Goal: Task Accomplishment & Management: Manage account settings

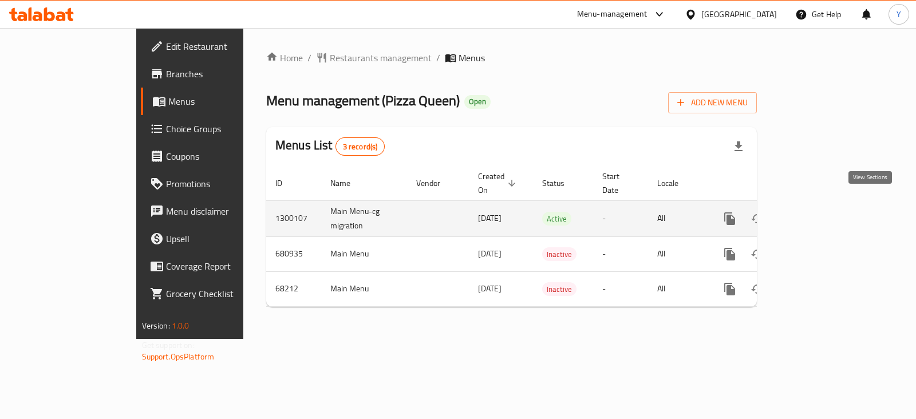
click at [826, 212] on link "enhanced table" at bounding box center [812, 218] width 27 height 27
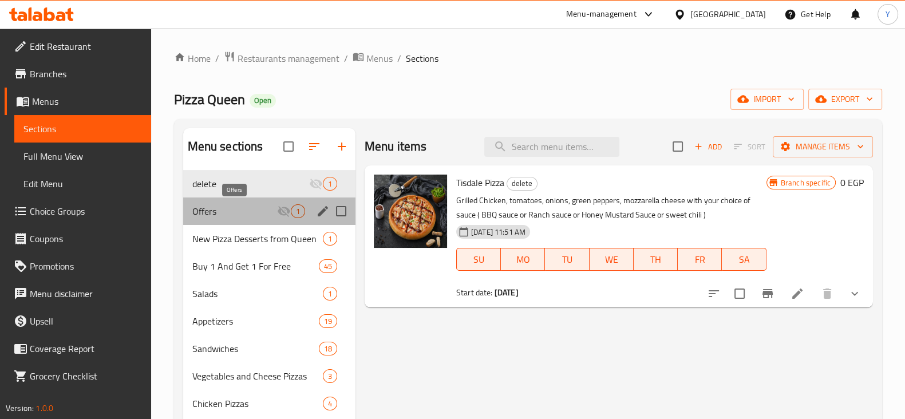
click at [223, 205] on span "Offers" at bounding box center [234, 211] width 85 height 14
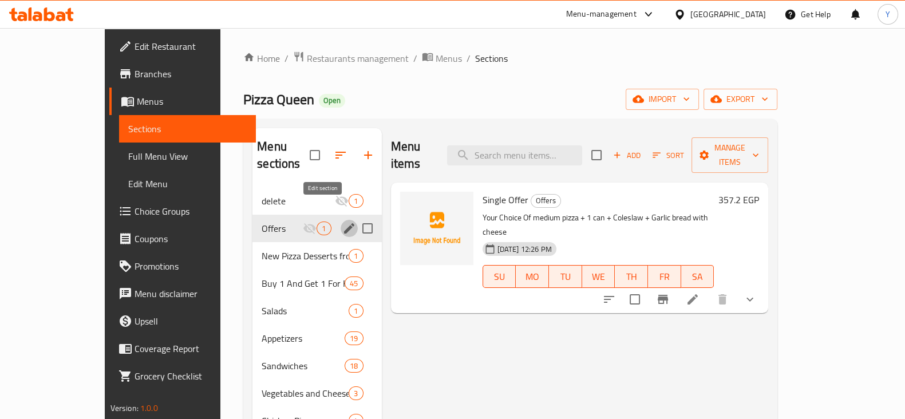
click at [342, 222] on icon "edit" at bounding box center [349, 229] width 14 height 14
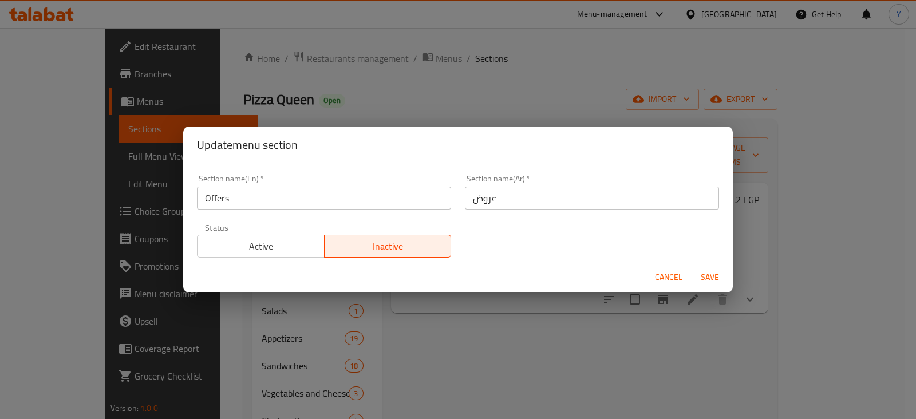
click at [301, 190] on input "Offers" at bounding box center [324, 198] width 254 height 23
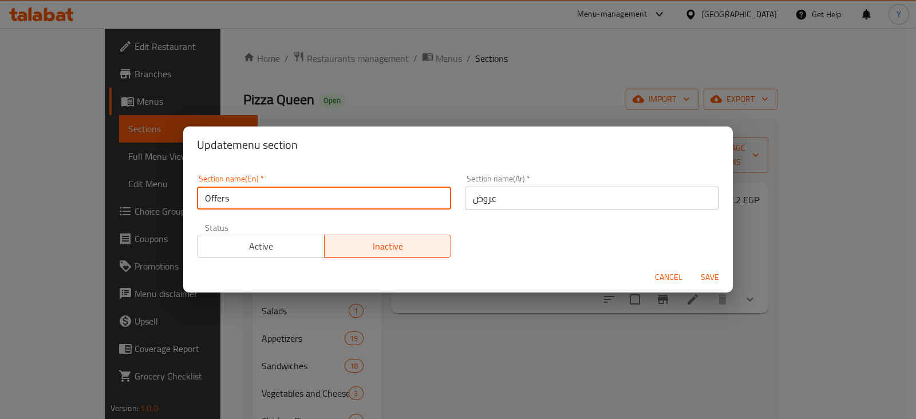
click at [204, 196] on input "Offers" at bounding box center [324, 198] width 254 height 23
click at [270, 202] on input "Single Offer" at bounding box center [324, 198] width 254 height 23
type input "Single Offer"
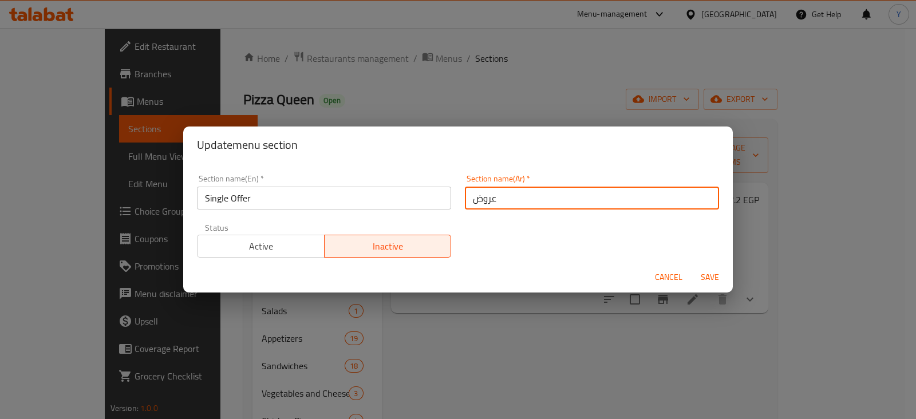
click at [500, 197] on input "عروض" at bounding box center [592, 198] width 254 height 23
click at [468, 197] on input "عروض" at bounding box center [592, 198] width 254 height 23
click at [497, 198] on input "السنجل عروض" at bounding box center [592, 198] width 254 height 23
drag, startPoint x: 535, startPoint y: 197, endPoint x: 415, endPoint y: 192, distance: 120.3
click at [415, 192] on div "Section name(En)   * Single Offer Section name(En) * Section name(Ar)   * السنج…" at bounding box center [458, 216] width 536 height 97
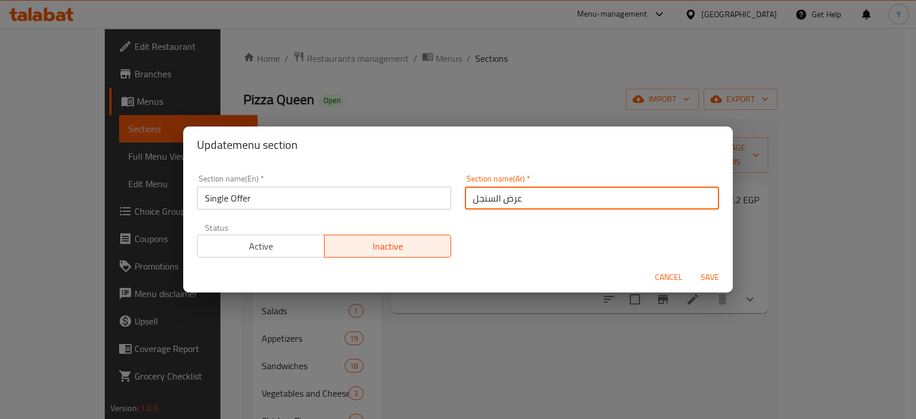
type input "عرض السنجل"
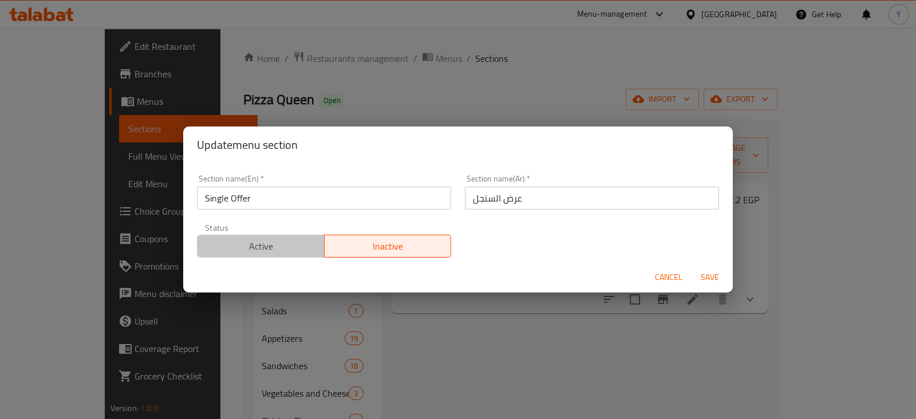
click at [262, 238] on span "Active" at bounding box center [261, 246] width 118 height 17
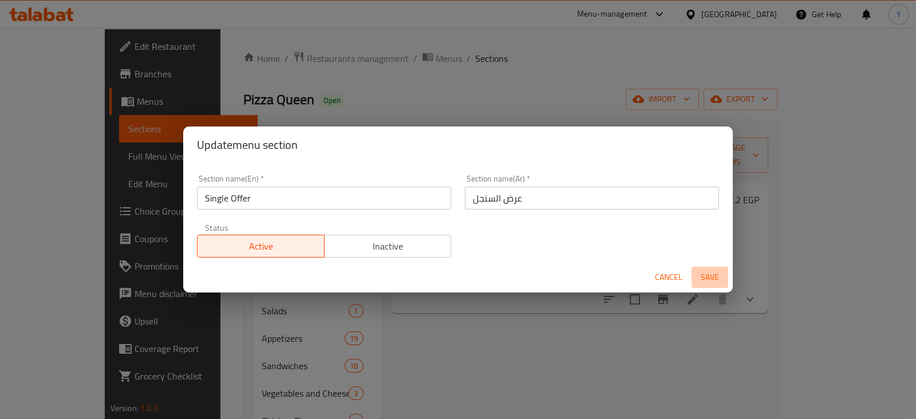
click at [710, 271] on span "Save" at bounding box center [709, 277] width 27 height 14
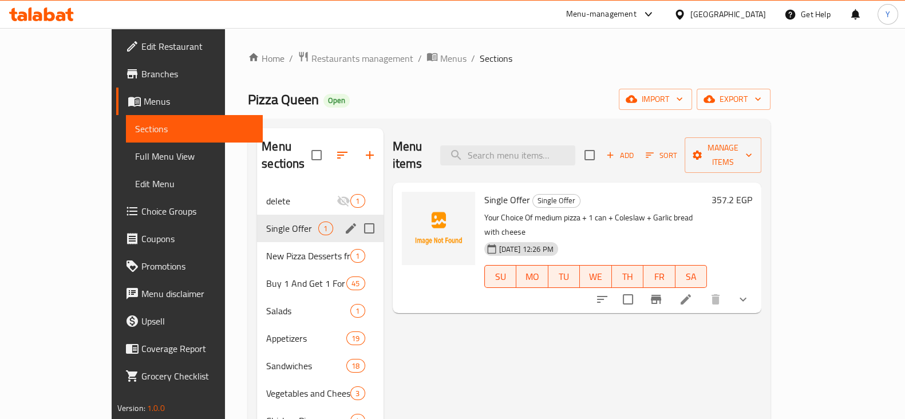
click at [702, 289] on li at bounding box center [686, 299] width 32 height 21
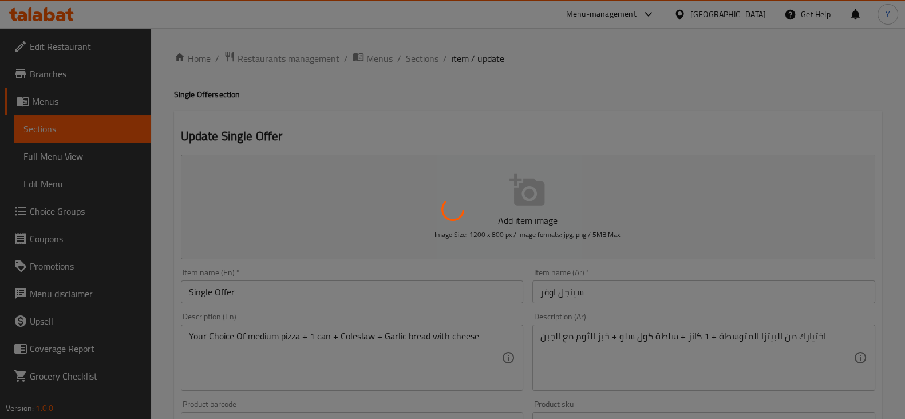
scroll to position [408, 0]
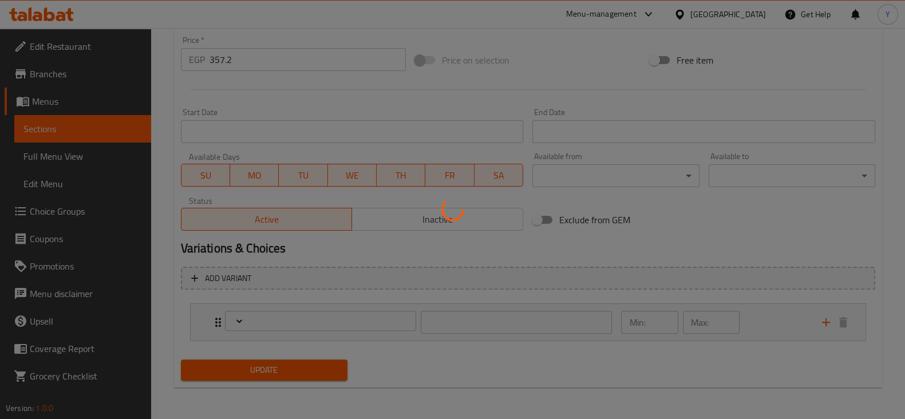
type input "اختيارك من"
type input "1"
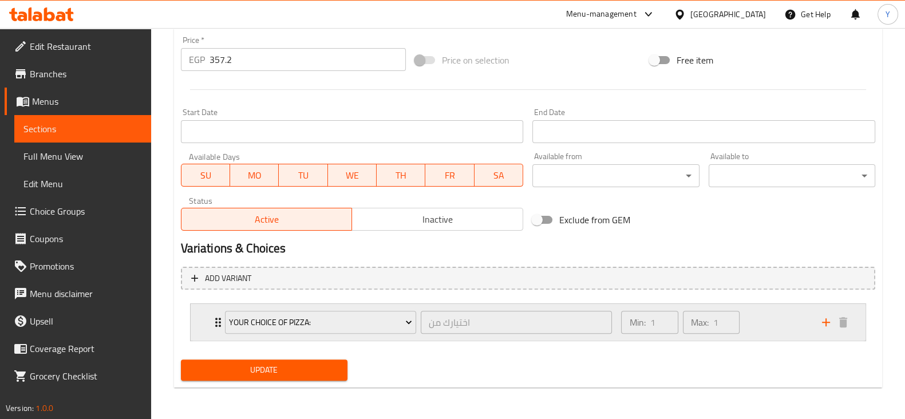
click at [212, 321] on icon "Expand" at bounding box center [218, 323] width 14 height 14
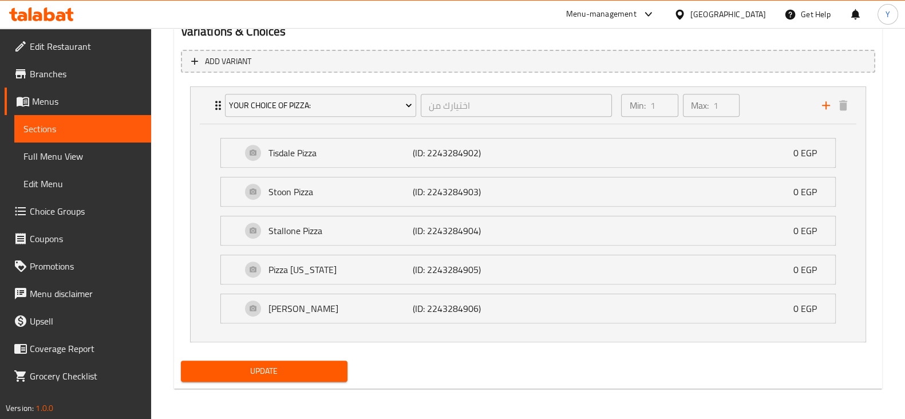
scroll to position [0, 0]
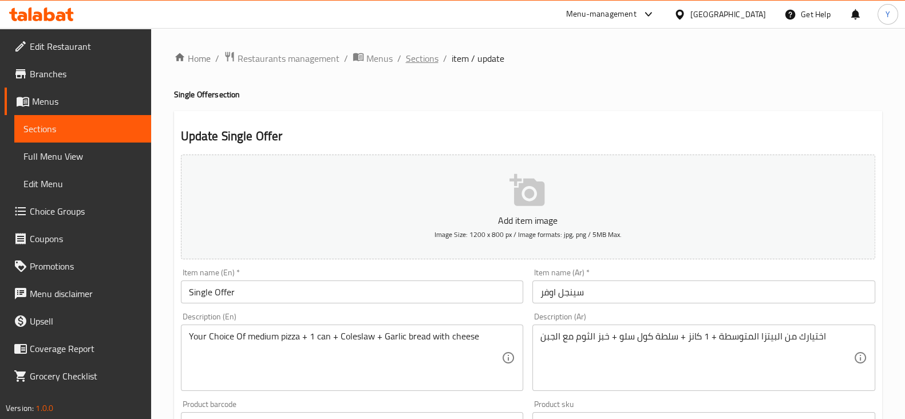
click at [421, 56] on span "Sections" at bounding box center [422, 59] width 33 height 14
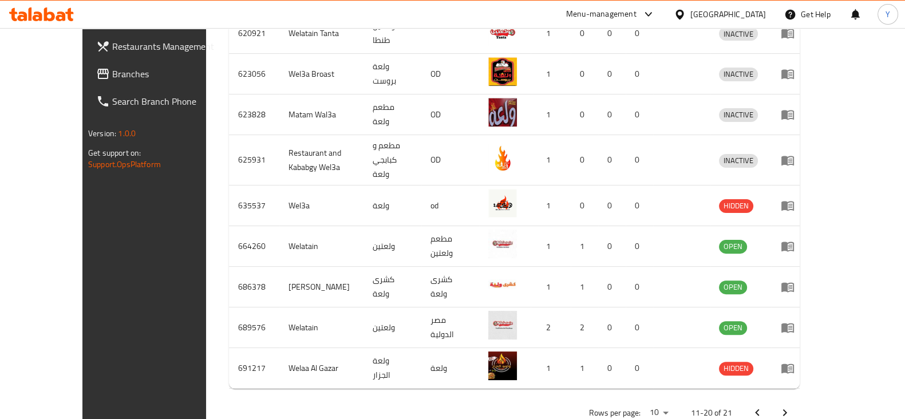
scroll to position [69, 0]
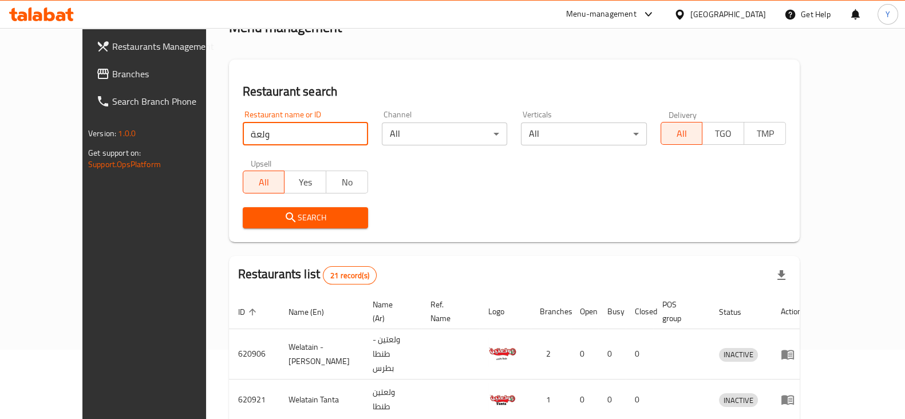
drag, startPoint x: 265, startPoint y: 139, endPoint x: 173, endPoint y: 124, distance: 93.3
click at [206, 124] on div "Home / Menu management Menu management Restaurant search Restaurant name or ID …" at bounding box center [514, 388] width 617 height 858
type input "wel3A restaurant"
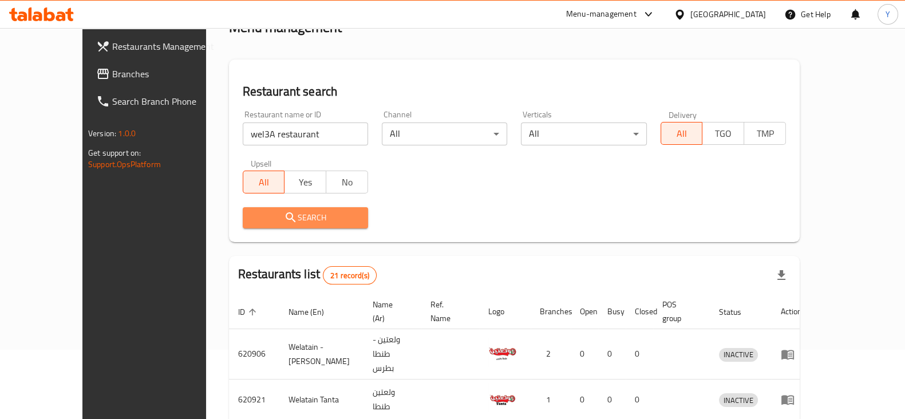
click at [268, 217] on span "Search" at bounding box center [305, 218] width 107 height 14
click at [268, 217] on div at bounding box center [452, 209] width 905 height 419
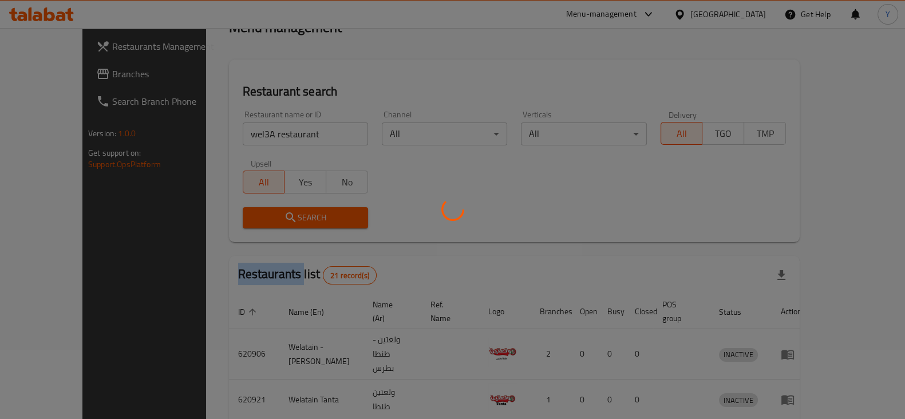
scroll to position [69, 0]
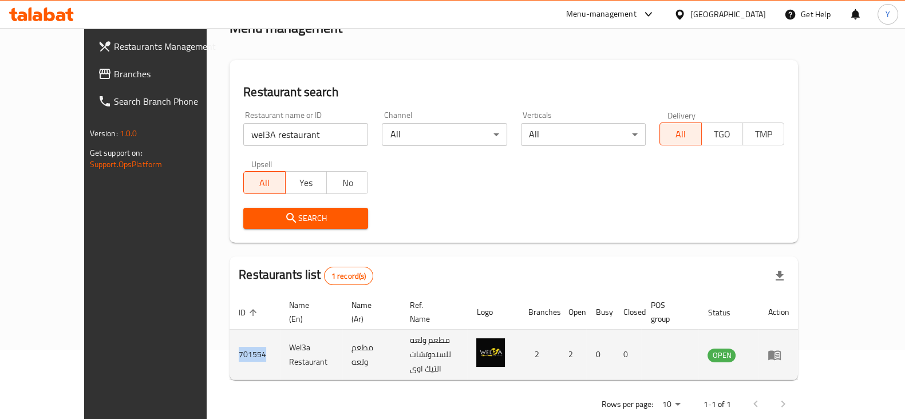
drag, startPoint x: 215, startPoint y: 336, endPoint x: 179, endPoint y: 337, distance: 36.7
click at [230, 337] on td "701554" at bounding box center [255, 355] width 50 height 50
click at [782, 348] on icon "enhanced table" at bounding box center [775, 355] width 14 height 14
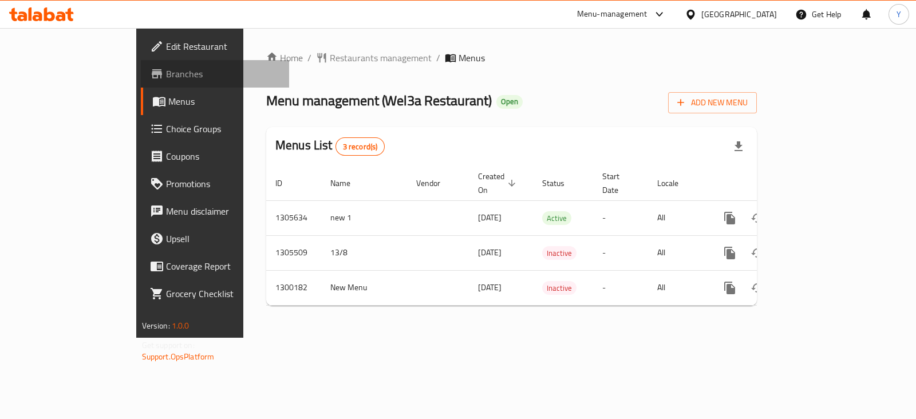
click at [166, 76] on span "Branches" at bounding box center [223, 74] width 114 height 14
